Goal: Book appointment/travel/reservation

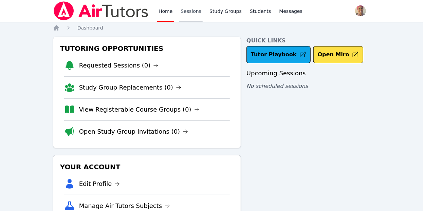
click at [193, 9] on link "Sessions" at bounding box center [190, 11] width 23 height 22
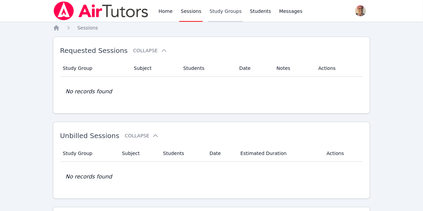
click at [216, 10] on link "Study Groups" at bounding box center [225, 11] width 35 height 22
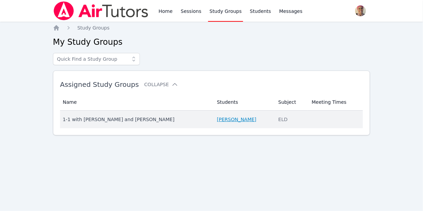
click at [226, 120] on link "[PERSON_NAME]" at bounding box center [236, 119] width 39 height 7
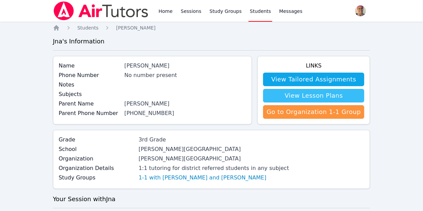
click at [294, 93] on link "View Lesson Plans" at bounding box center [313, 96] width 101 height 14
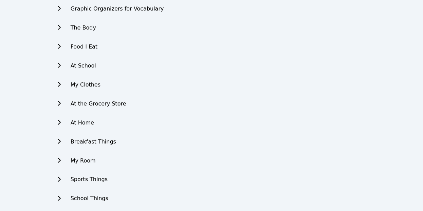
scroll to position [408, 0]
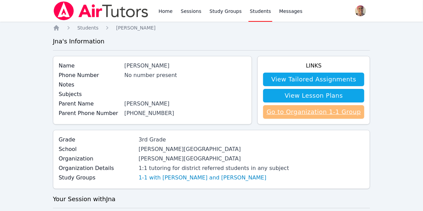
click at [313, 107] on link "Go to Organization 1-1 Group" at bounding box center [313, 112] width 101 height 14
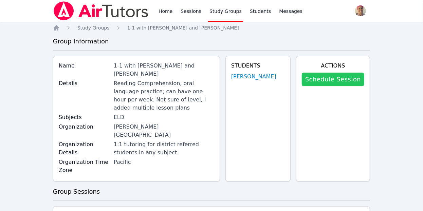
click at [358, 82] on link "Schedule Session" at bounding box center [333, 80] width 62 height 14
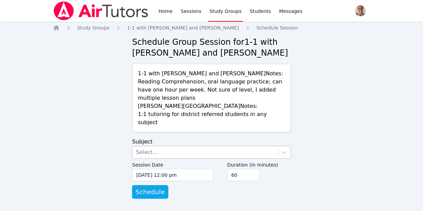
click at [246, 146] on div "Select..." at bounding box center [204, 152] width 145 height 12
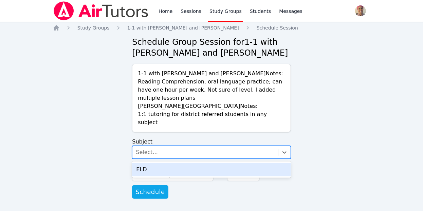
click at [239, 166] on div "ELD" at bounding box center [211, 170] width 158 height 14
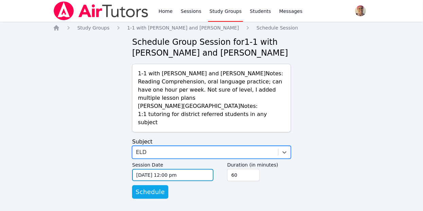
click at [208, 172] on input "[DATE] 12:00 pm" at bounding box center [172, 175] width 81 height 12
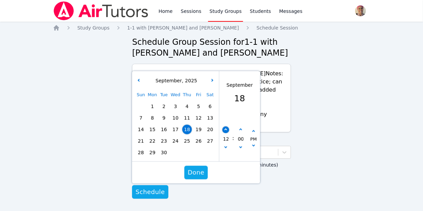
click at [223, 127] on button "button" at bounding box center [225, 130] width 7 height 7
type input "[DATE] 01:00 pm"
type input "01"
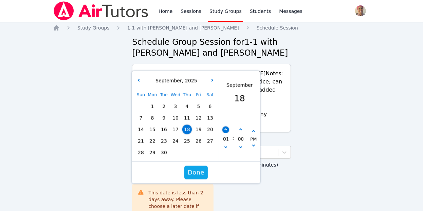
click at [223, 127] on button "button" at bounding box center [225, 130] width 7 height 7
type input "[DATE] 02:00 pm"
type input "02"
click at [223, 127] on button "button" at bounding box center [225, 130] width 7 height 7
type input "[DATE] 03:00 pm"
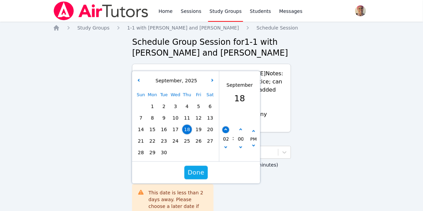
type input "03"
click at [223, 127] on button "button" at bounding box center [225, 130] width 7 height 7
type input "[DATE] 04:00 pm"
type input "04"
click at [223, 127] on button "button" at bounding box center [225, 130] width 7 height 7
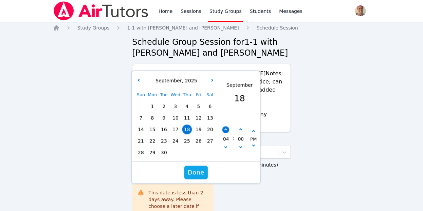
type input "[DATE] 05:00 pm"
type input "05"
click at [223, 127] on button "button" at bounding box center [225, 130] width 7 height 7
type input "[DATE] 06:00 pm"
type input "06"
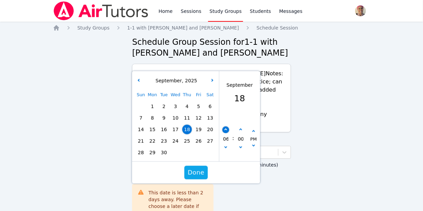
click at [223, 127] on button "button" at bounding box center [225, 130] width 7 height 7
type input "[DATE] 07:00 pm"
type input "07"
click at [223, 127] on button "button" at bounding box center [225, 130] width 7 height 7
type input "[DATE] 08:00 pm"
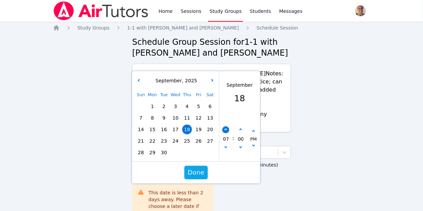
type input "08"
click at [225, 146] on icon "button" at bounding box center [225, 147] width 3 height 3
type input "[DATE] 07:00 pm"
type input "07"
click at [241, 146] on icon "button" at bounding box center [240, 147] width 3 height 3
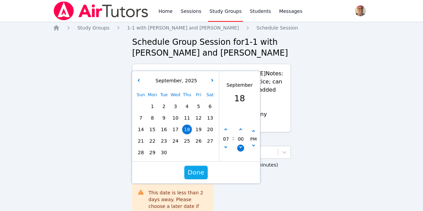
type input "[DATE] 06:55 pm"
type input "06"
type input "55"
click at [241, 146] on icon "button" at bounding box center [240, 147] width 3 height 3
type input "[DATE] 06:50 pm"
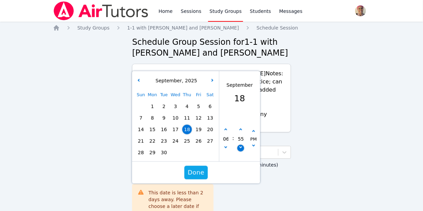
type input "50"
click at [241, 146] on icon "button" at bounding box center [240, 147] width 3 height 3
type input "[DATE] 06:45 pm"
type input "45"
click at [241, 146] on icon "button" at bounding box center [240, 147] width 3 height 3
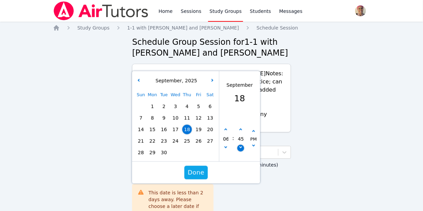
type input "[DATE] 06:40 pm"
type input "40"
click at [241, 146] on icon "button" at bounding box center [240, 147] width 3 height 3
type input "[DATE] 06:35 pm"
type input "35"
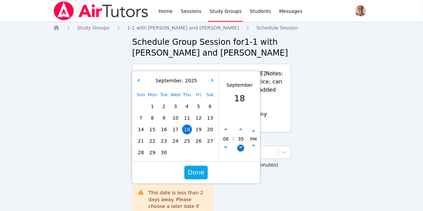
click at [241, 146] on icon "button" at bounding box center [240, 147] width 3 height 3
type input "[DATE] 06:30 pm"
type input "30"
click at [223, 127] on button "button" at bounding box center [225, 130] width 7 height 7
type input "[DATE] 07:30 pm"
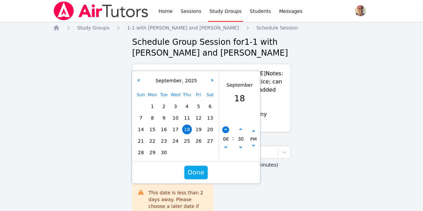
type input "07"
click at [201, 168] on span "Done" at bounding box center [196, 173] width 17 height 10
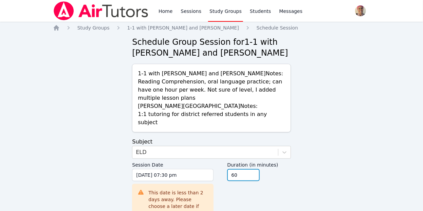
click at [255, 169] on input "45" at bounding box center [243, 175] width 33 height 12
type input "30"
click at [255, 169] on input "30" at bounding box center [243, 175] width 33 height 12
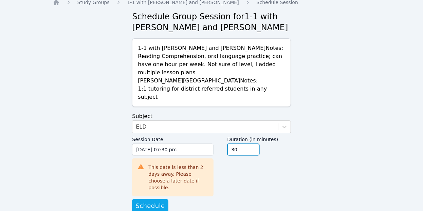
scroll to position [25, 0]
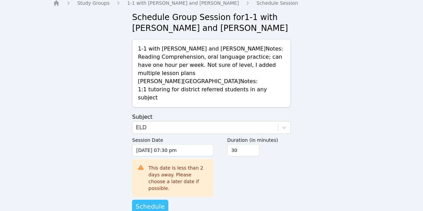
click at [155, 202] on span "Schedule" at bounding box center [149, 207] width 29 height 10
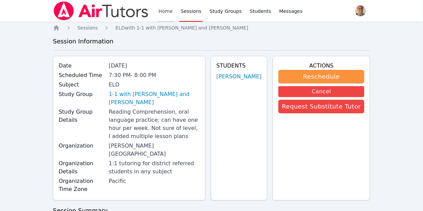
click at [164, 10] on link "Home" at bounding box center [165, 11] width 17 height 22
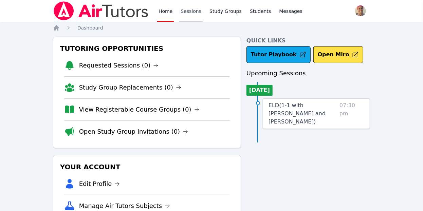
click at [184, 11] on link "Sessions" at bounding box center [190, 11] width 23 height 22
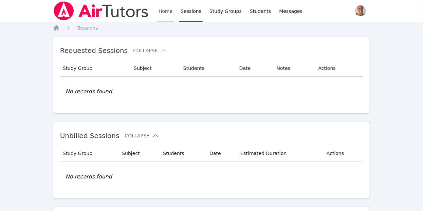
click at [169, 8] on link "Home" at bounding box center [165, 11] width 17 height 22
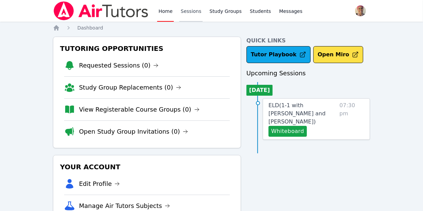
click at [188, 13] on link "Sessions" at bounding box center [190, 11] width 23 height 22
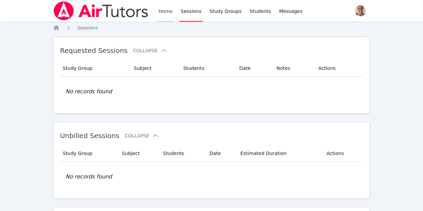
click at [161, 7] on link "Home" at bounding box center [165, 11] width 17 height 22
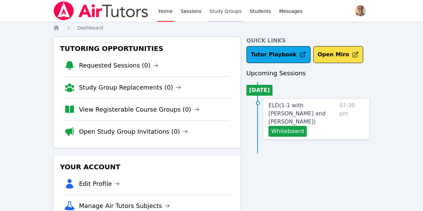
click at [212, 8] on link "Study Groups" at bounding box center [225, 11] width 35 height 22
